Goal: Information Seeking & Learning: Learn about a topic

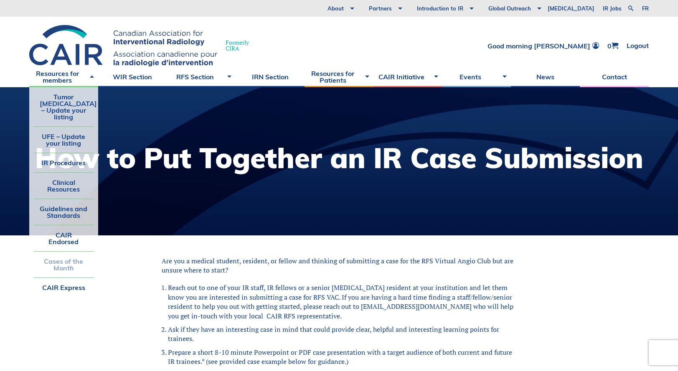
click at [65, 256] on link "Cases of the Month" at bounding box center [63, 265] width 61 height 26
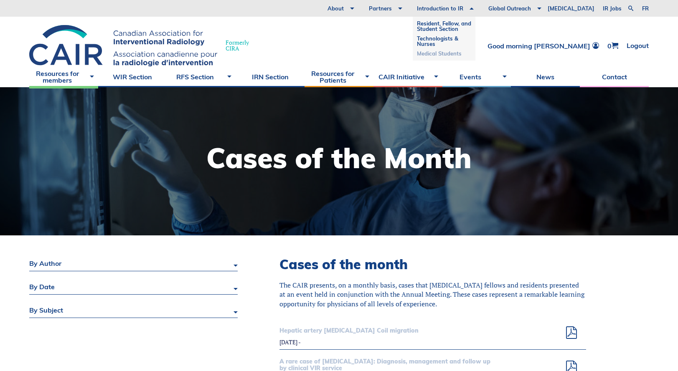
click at [460, 54] on link "Medical Students" at bounding box center [444, 54] width 54 height 10
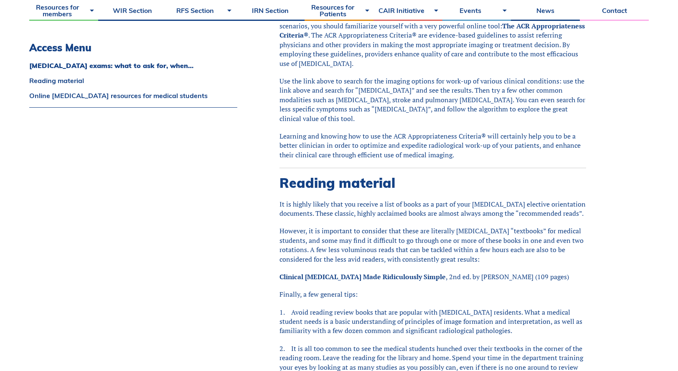
scroll to position [368, 0]
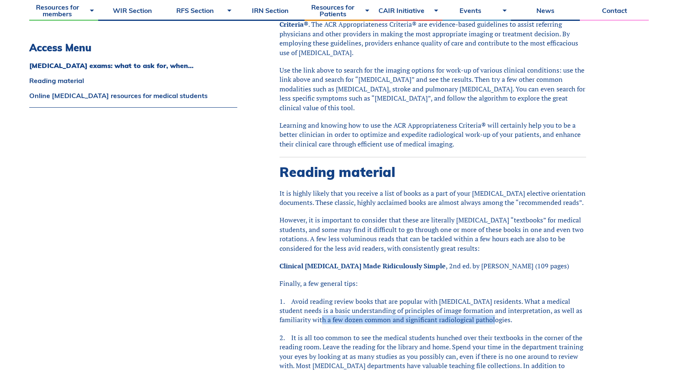
drag, startPoint x: 334, startPoint y: 296, endPoint x: 509, endPoint y: 296, distance: 174.6
click at [509, 297] on p "1. Avoid reading review books that are popular with radiology residents. What a…" at bounding box center [432, 311] width 307 height 28
click at [540, 301] on div "It is highly likely that you receive a list of books as a part of your radiolog…" at bounding box center [432, 308] width 307 height 238
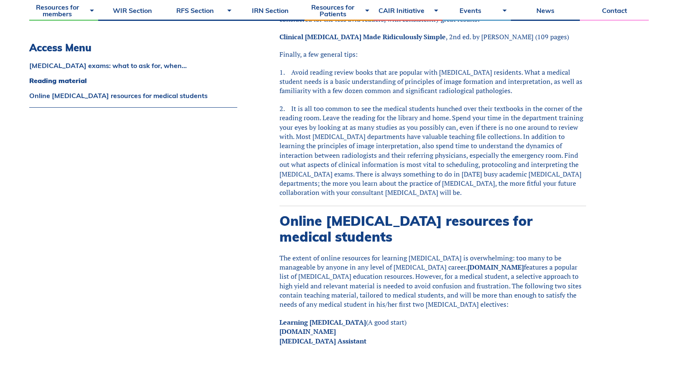
scroll to position [737, 0]
